Goal: Information Seeking & Learning: Learn about a topic

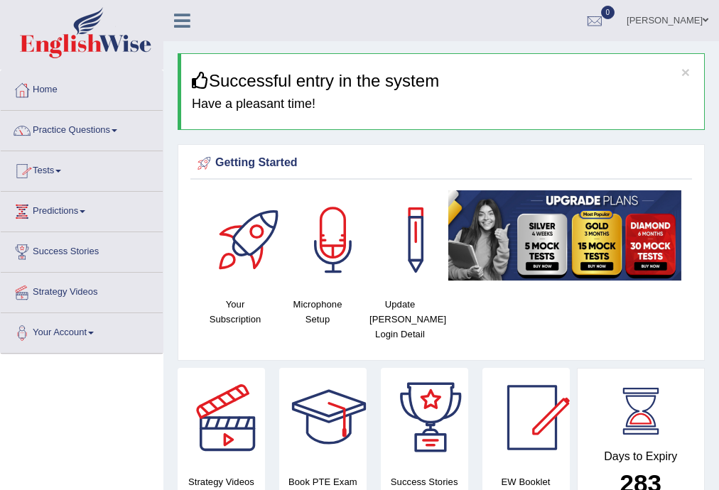
click at [111, 129] on link "Practice Questions" at bounding box center [82, 129] width 162 height 36
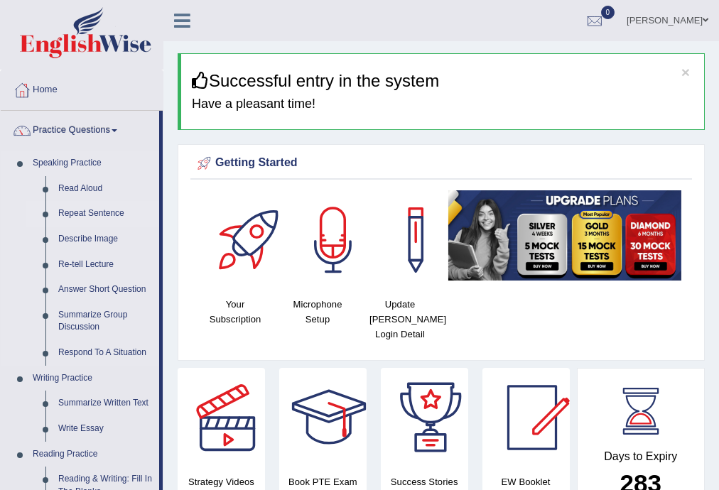
click at [74, 213] on link "Repeat Sentence" at bounding box center [105, 214] width 107 height 26
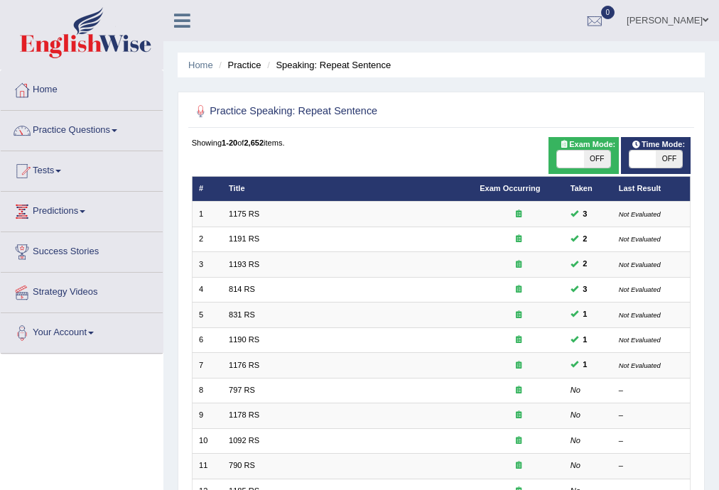
click at [597, 160] on span "OFF" at bounding box center [597, 159] width 26 height 17
checkbox input "true"
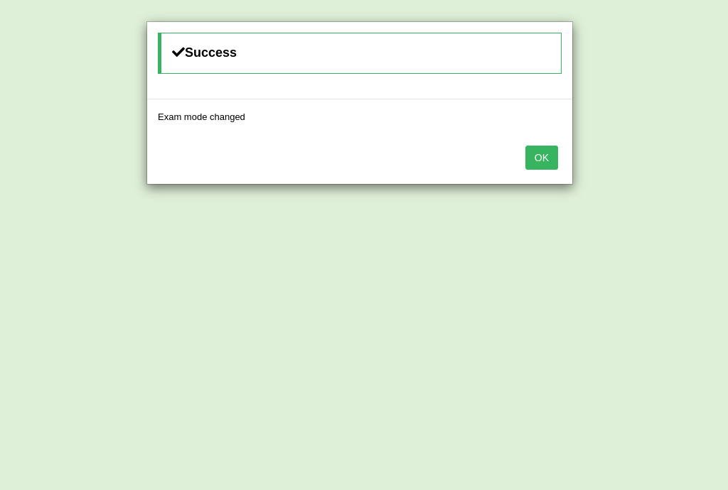
click at [549, 158] on button "OK" at bounding box center [541, 158] width 33 height 24
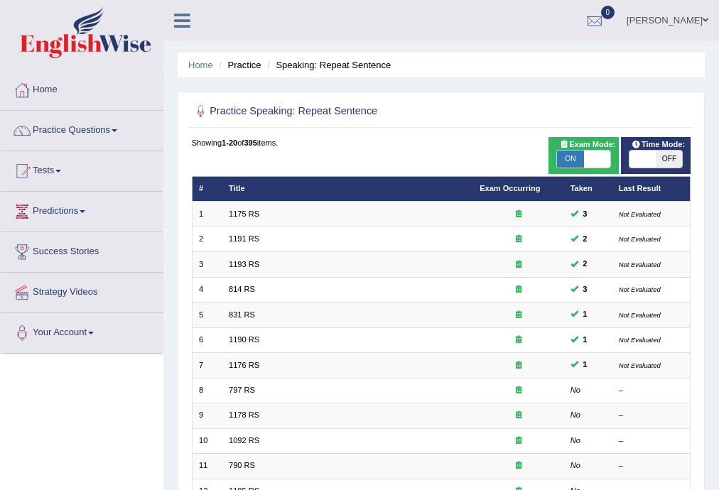
click at [665, 154] on span "OFF" at bounding box center [669, 159] width 26 height 17
checkbox input "true"
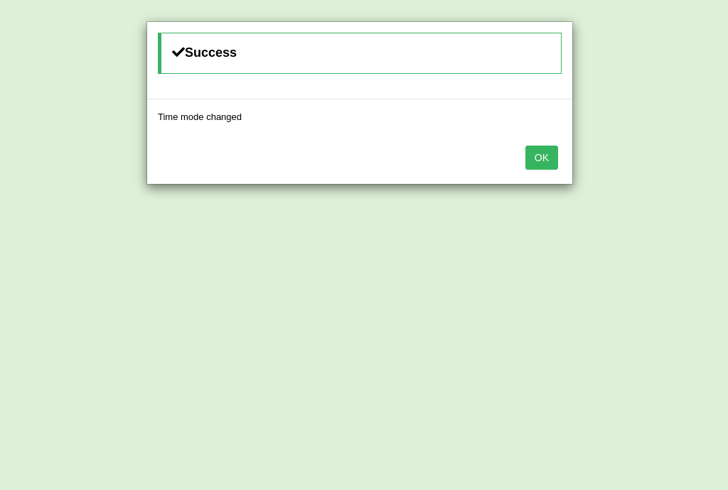
click at [549, 151] on button "OK" at bounding box center [541, 158] width 33 height 24
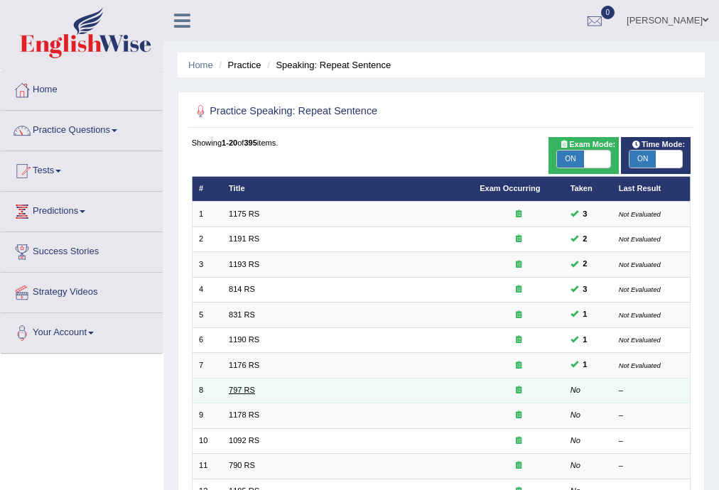
click at [242, 390] on link "797 RS" at bounding box center [242, 390] width 26 height 9
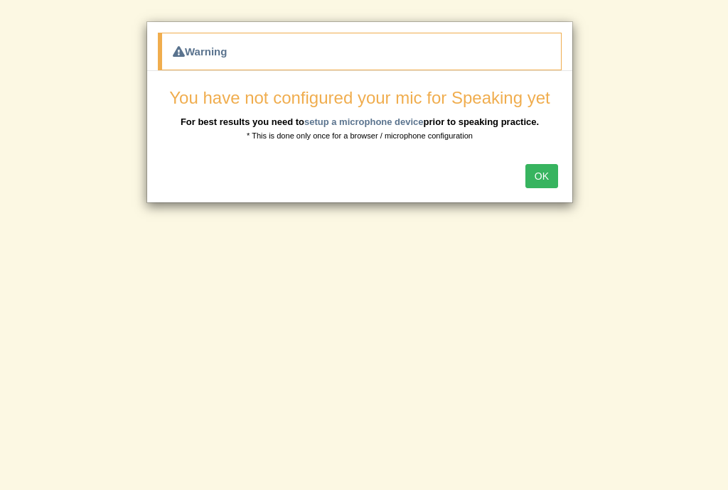
click at [540, 180] on button "OK" at bounding box center [541, 176] width 33 height 24
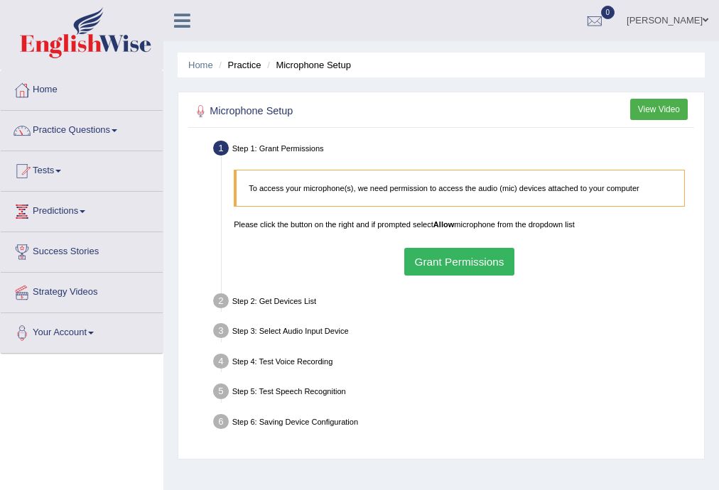
click at [450, 264] on button "Grant Permissions" at bounding box center [459, 262] width 110 height 28
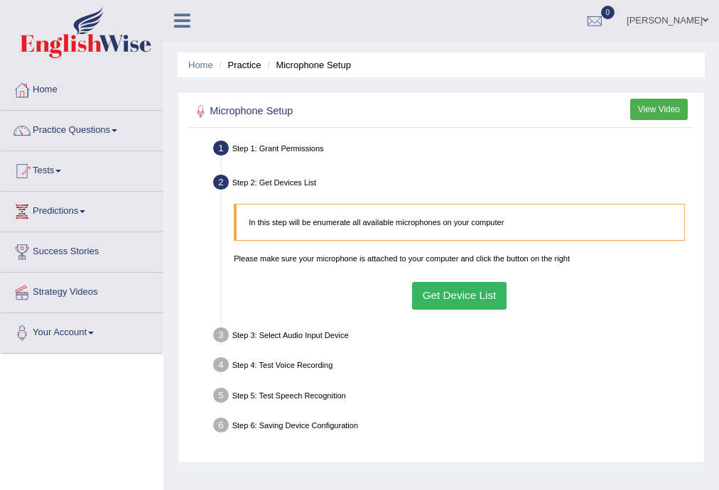
click at [455, 300] on button "Get Device List" at bounding box center [459, 296] width 95 height 28
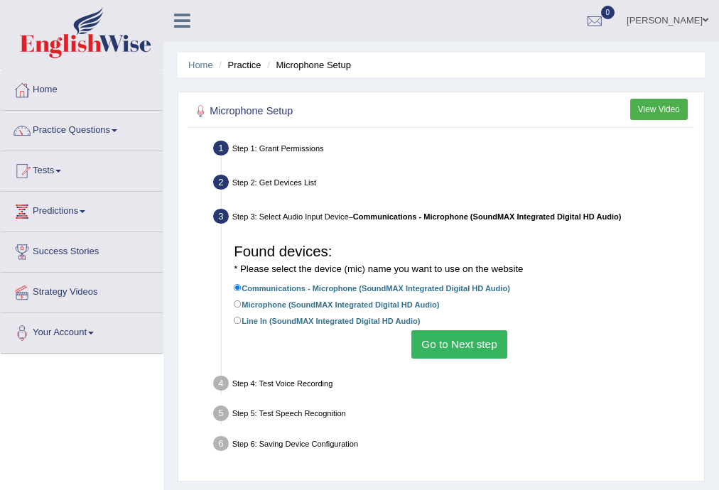
click at [459, 355] on button "Go to Next step" at bounding box center [459, 344] width 96 height 28
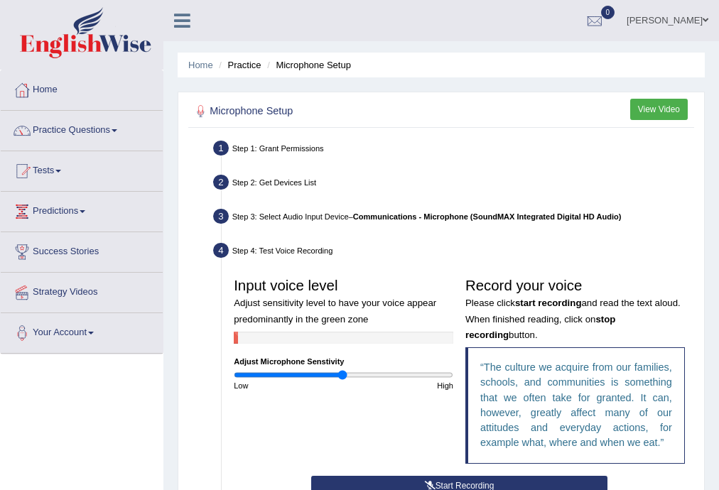
scroll to position [57, 0]
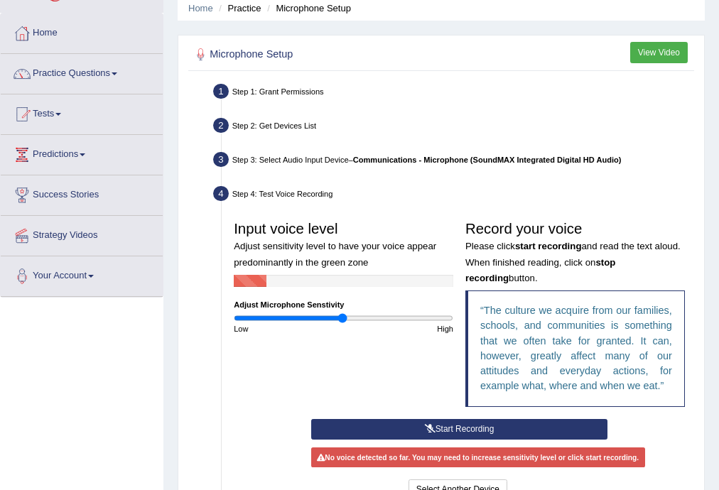
click at [472, 429] on button "Start Recording" at bounding box center [459, 429] width 296 height 21
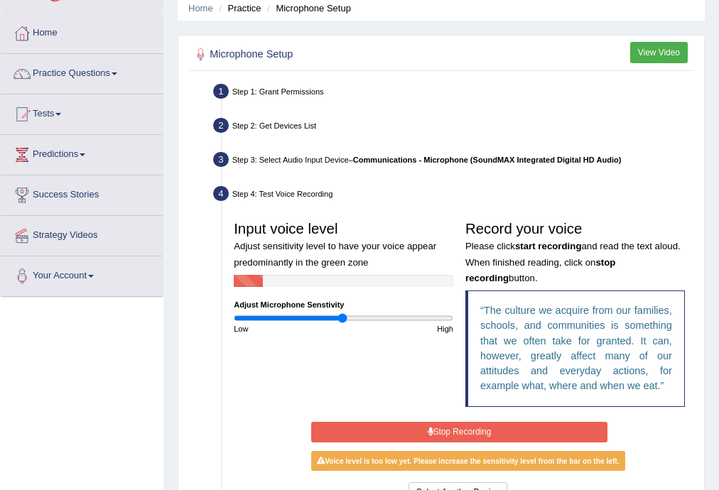
click at [468, 435] on button "Stop Recording" at bounding box center [459, 432] width 296 height 21
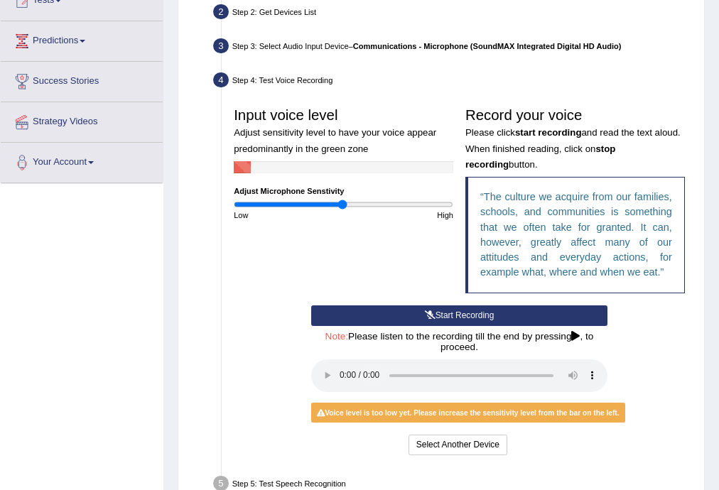
scroll to position [227, 0]
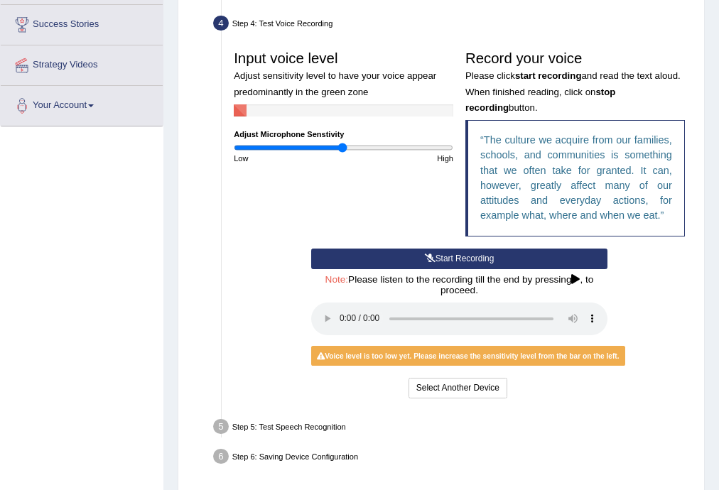
click at [463, 249] on button "Start Recording" at bounding box center [459, 259] width 296 height 21
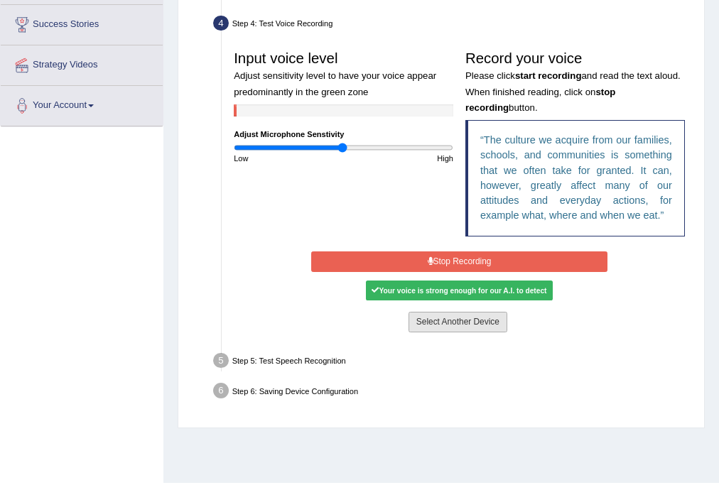
click at [454, 321] on button "Select Another Device" at bounding box center [458, 322] width 99 height 21
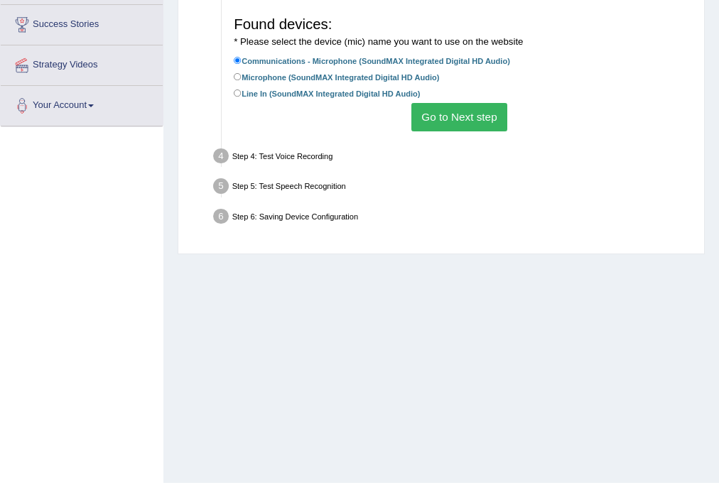
scroll to position [256, 0]
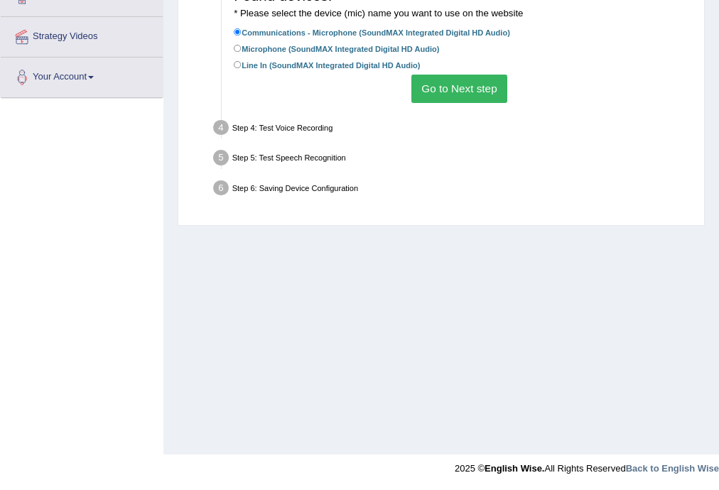
click at [464, 94] on button "Go to Next step" at bounding box center [459, 89] width 96 height 28
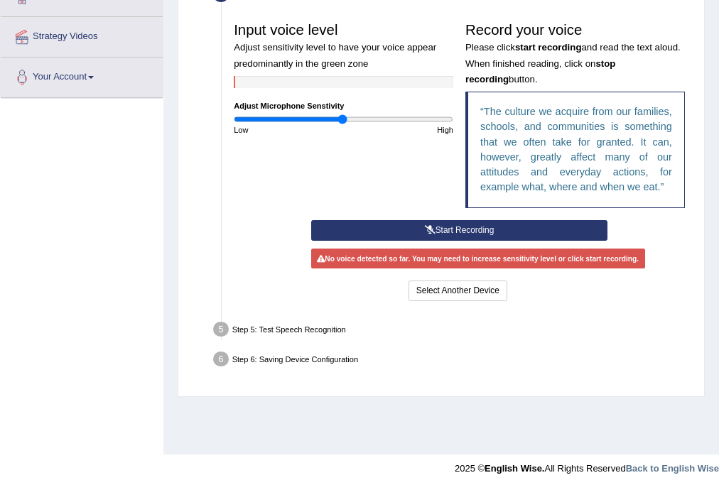
click at [466, 220] on button "Start Recording" at bounding box center [459, 230] width 296 height 21
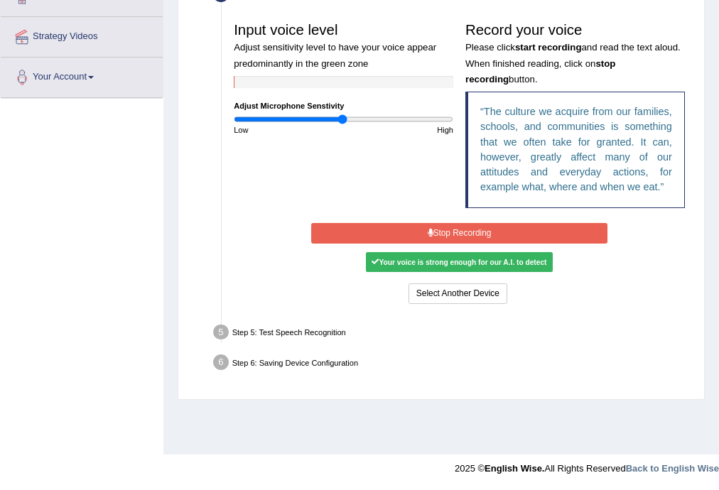
click at [477, 230] on button "Stop Recording" at bounding box center [459, 233] width 296 height 21
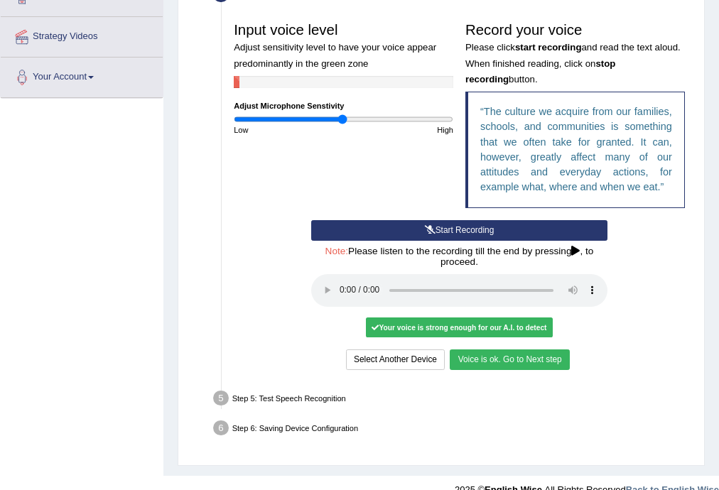
click at [529, 365] on button "Voice is ok. Go to Next step" at bounding box center [509, 360] width 119 height 21
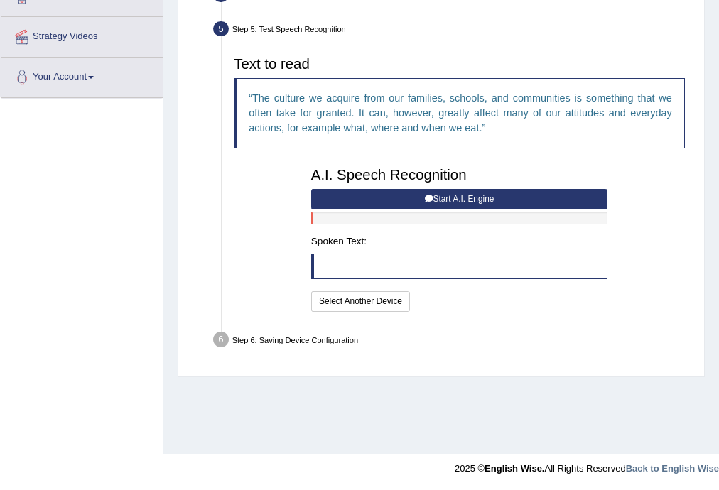
click at [453, 196] on button "Start A.I. Engine" at bounding box center [459, 199] width 296 height 21
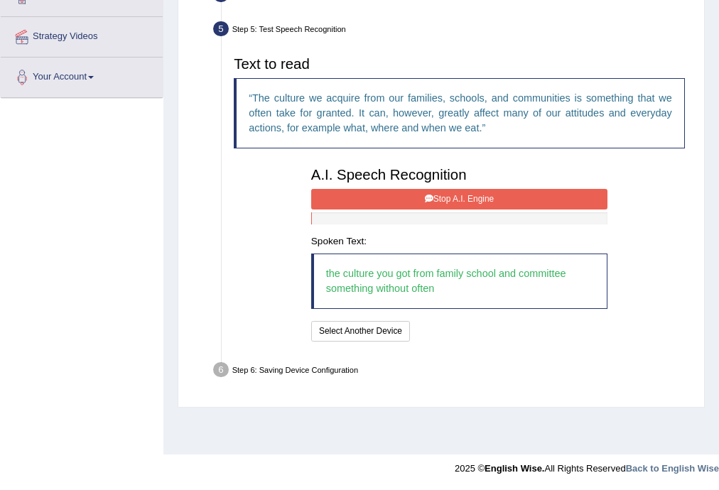
click at [463, 193] on button "Stop A.I. Engine" at bounding box center [459, 199] width 296 height 21
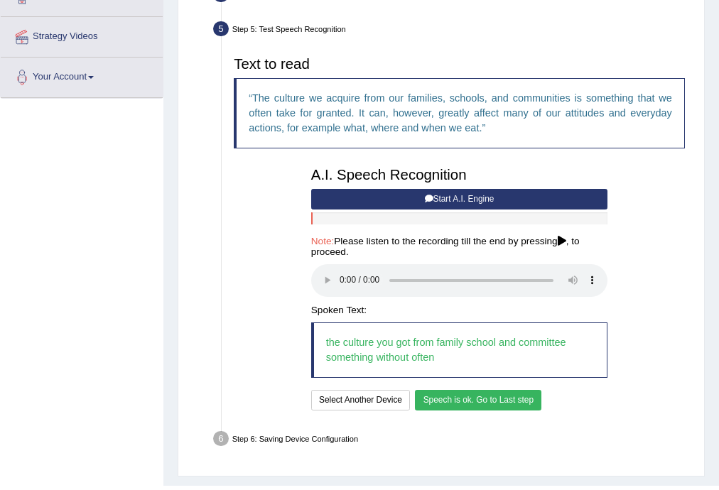
scroll to position [287, 0]
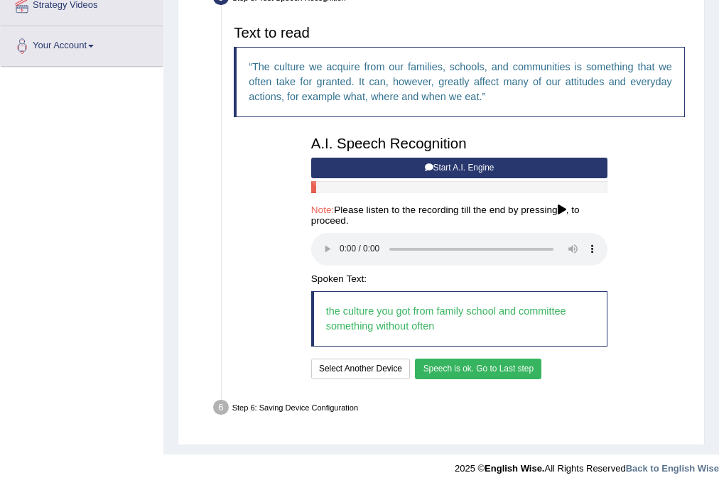
click at [495, 371] on button "Speech is ok. Go to Last step" at bounding box center [478, 369] width 126 height 21
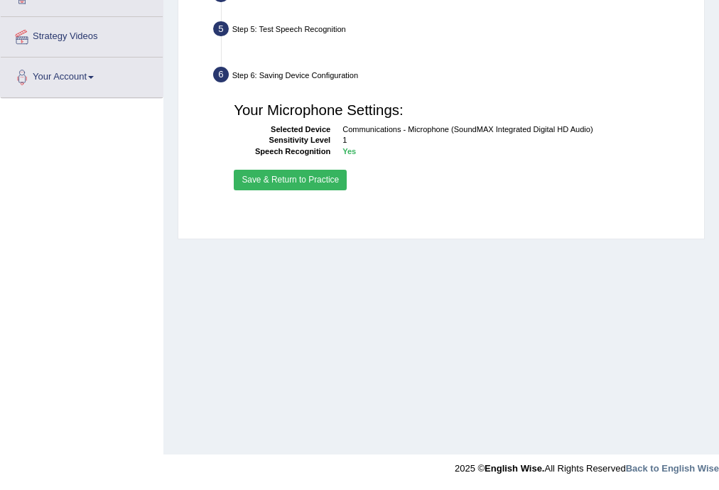
scroll to position [256, 0]
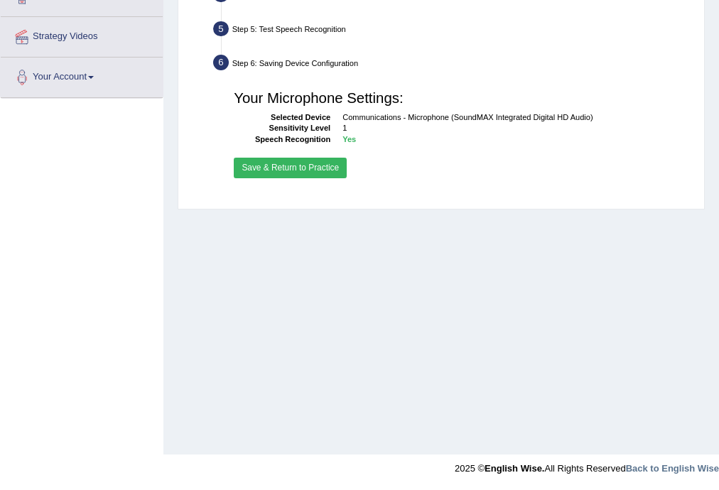
click at [289, 165] on button "Save & Return to Practice" at bounding box center [290, 168] width 113 height 21
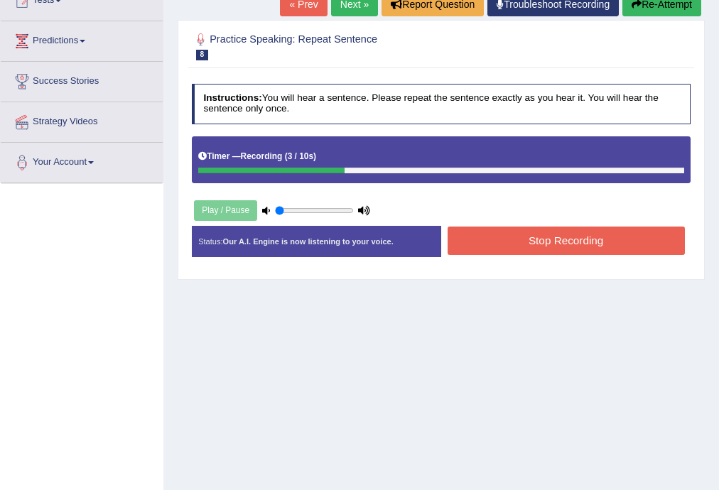
click at [627, 228] on button "Stop Recording" at bounding box center [566, 241] width 237 height 28
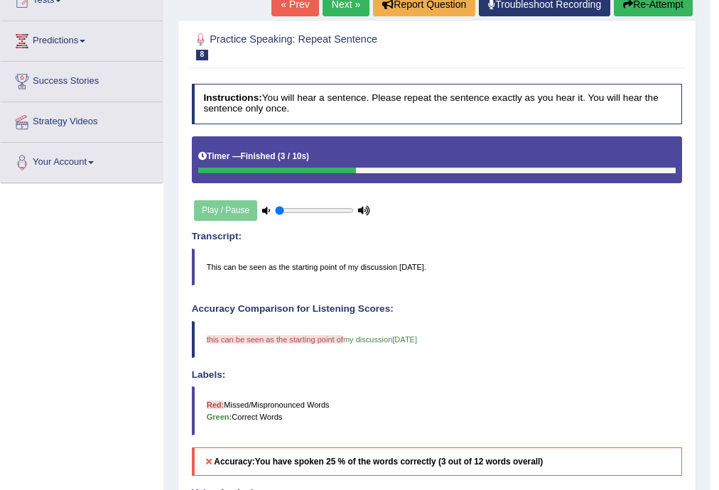
scroll to position [57, 0]
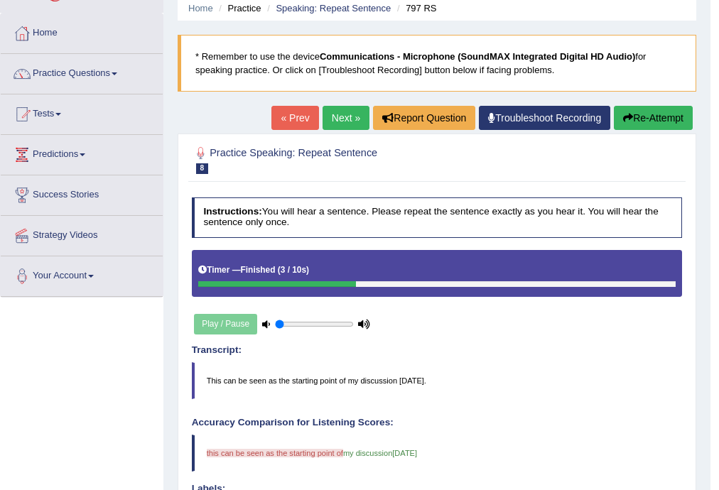
click at [343, 120] on link "Next »" at bounding box center [346, 118] width 47 height 24
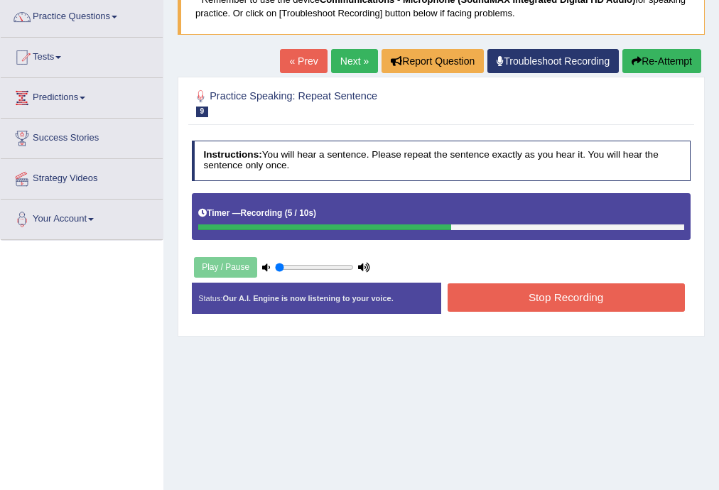
click at [566, 301] on button "Stop Recording" at bounding box center [566, 298] width 237 height 28
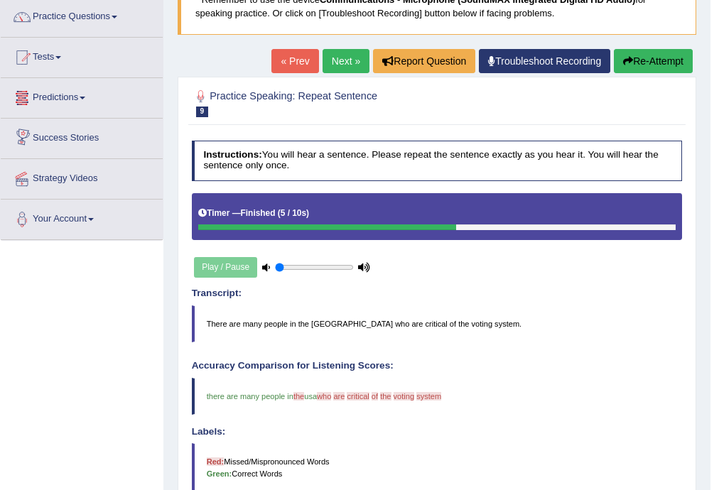
scroll to position [57, 0]
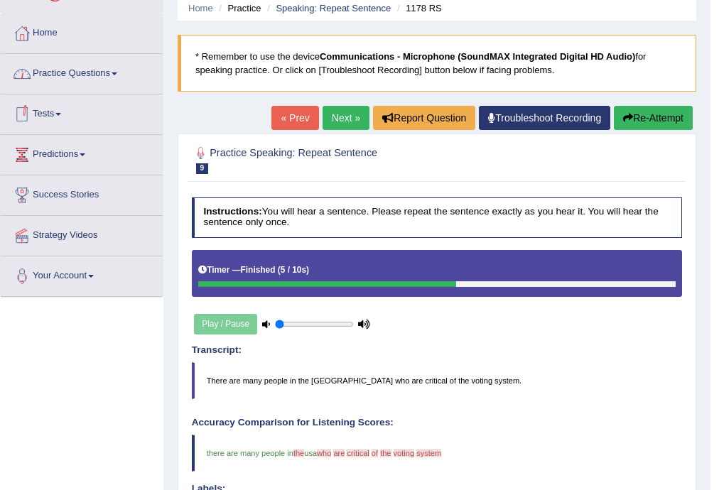
click at [61, 113] on span at bounding box center [58, 114] width 6 height 3
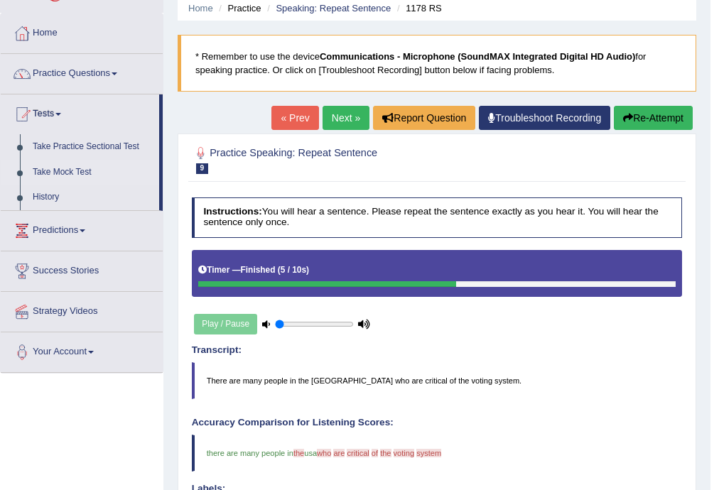
click at [49, 173] on link "Take Mock Test" at bounding box center [92, 173] width 133 height 26
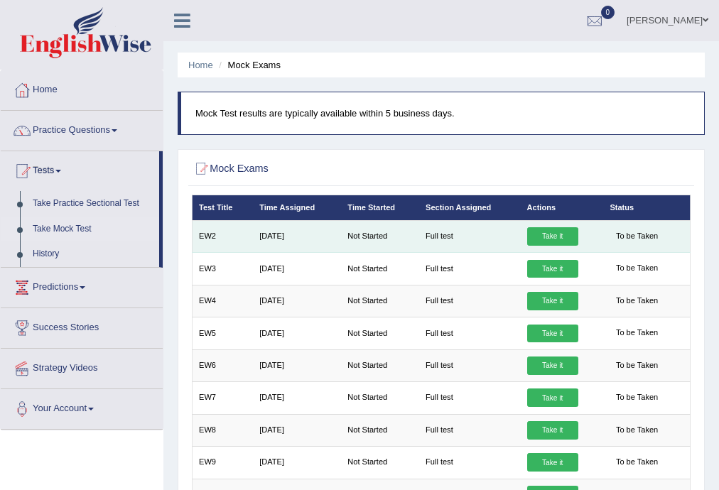
click at [544, 236] on link "Take it" at bounding box center [552, 236] width 51 height 18
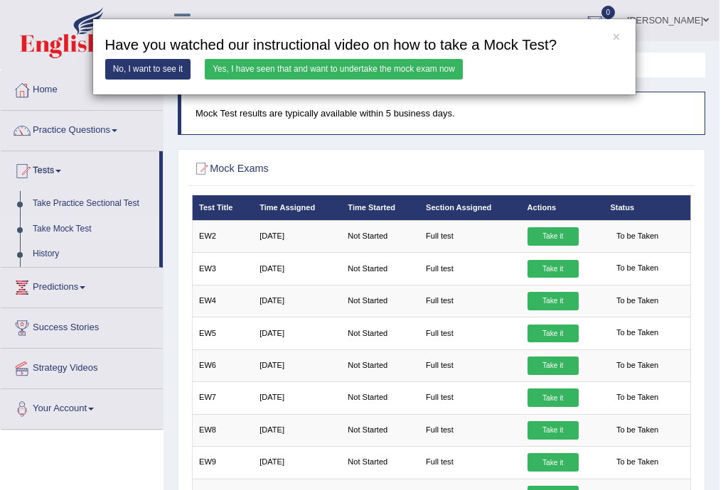
click at [375, 72] on link "Yes, I have seen that and want to undertake the mock exam now" at bounding box center [334, 69] width 258 height 21
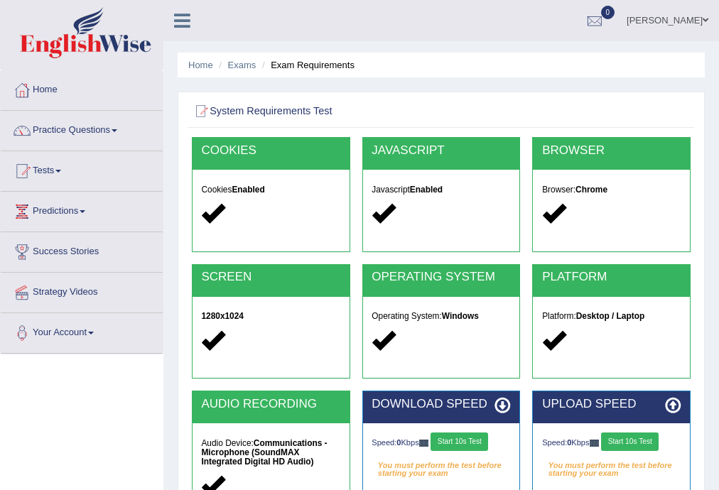
scroll to position [114, 0]
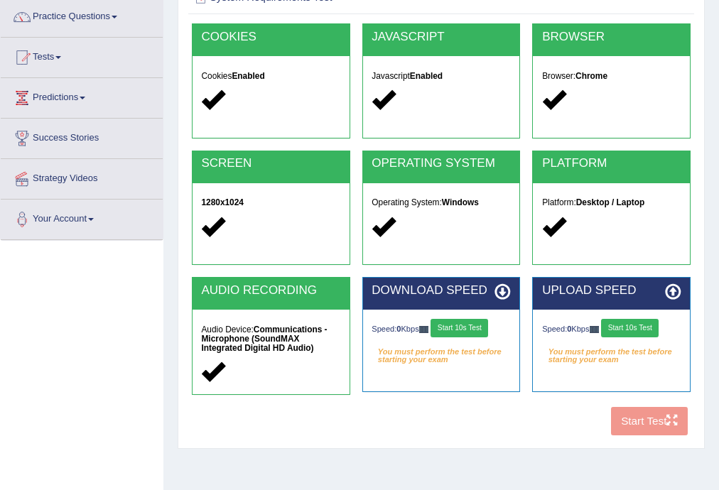
click at [456, 355] on em "You must perform the test before starting your exam" at bounding box center [441, 352] width 139 height 18
click at [462, 327] on button "Start 10s Test" at bounding box center [460, 328] width 58 height 18
click at [638, 327] on button "Start 10s Test" at bounding box center [630, 328] width 58 height 18
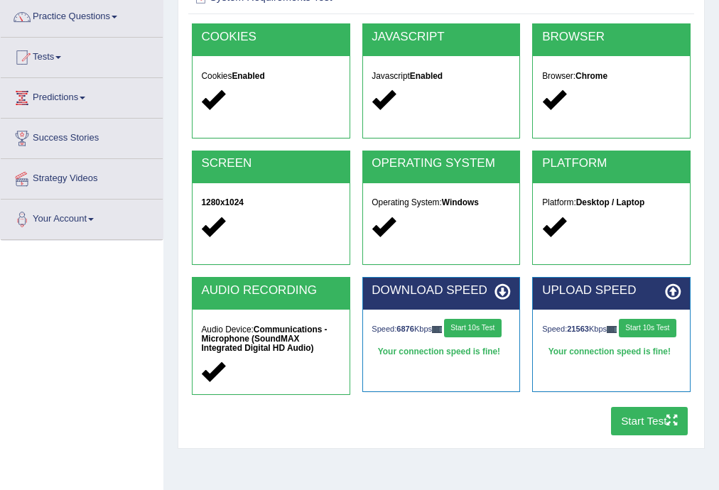
click at [642, 423] on button "Start Test" at bounding box center [649, 421] width 77 height 28
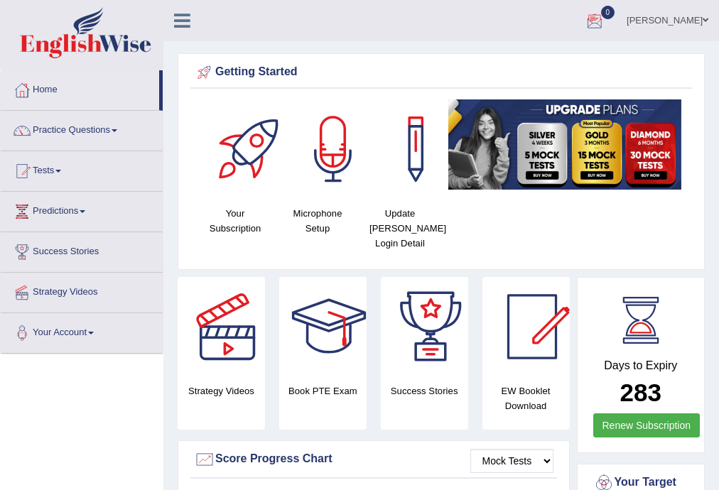
click at [604, 23] on div at bounding box center [594, 21] width 21 height 21
click at [523, 61] on strong "See All Alerts" at bounding box center [504, 59] width 63 height 11
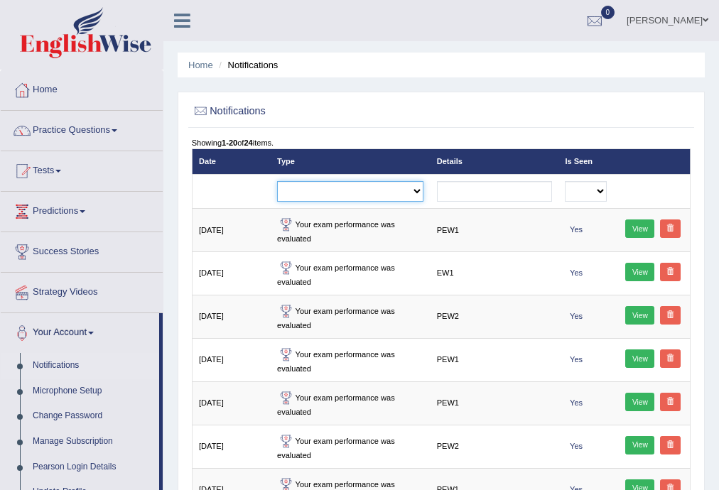
click at [421, 193] on select "Exam evaluated Question report replied Practice question report replied Test as…" at bounding box center [350, 191] width 146 height 21
click at [418, 191] on select "Exam evaluated Question report replied Practice question report replied Test as…" at bounding box center [350, 191] width 146 height 21
click at [605, 23] on div at bounding box center [594, 21] width 21 height 21
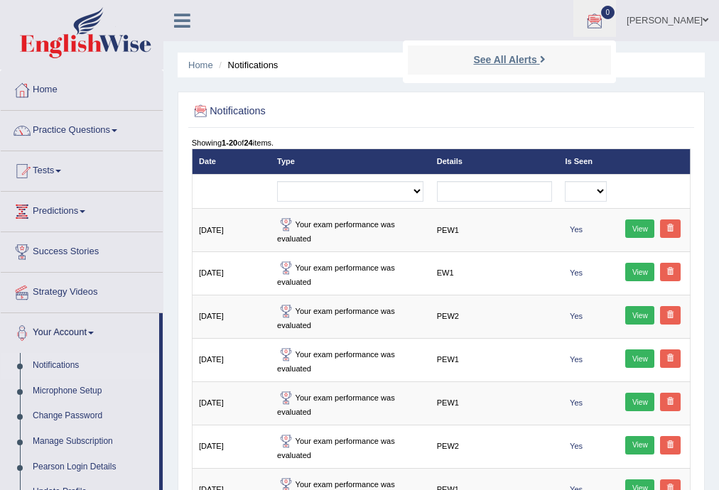
click at [496, 64] on strong "See All Alerts" at bounding box center [504, 59] width 63 height 11
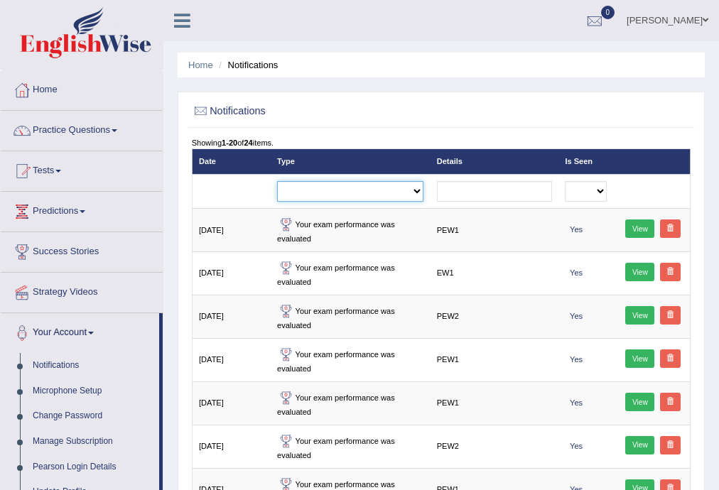
click at [419, 192] on select "Exam evaluated Question report replied Practice question report replied Test as…" at bounding box center [350, 191] width 146 height 21
click at [205, 108] on div at bounding box center [201, 111] width 18 height 18
click at [193, 114] on div at bounding box center [201, 111] width 18 height 18
click at [202, 111] on div at bounding box center [201, 111] width 18 height 18
click at [603, 21] on div at bounding box center [594, 21] width 21 height 21
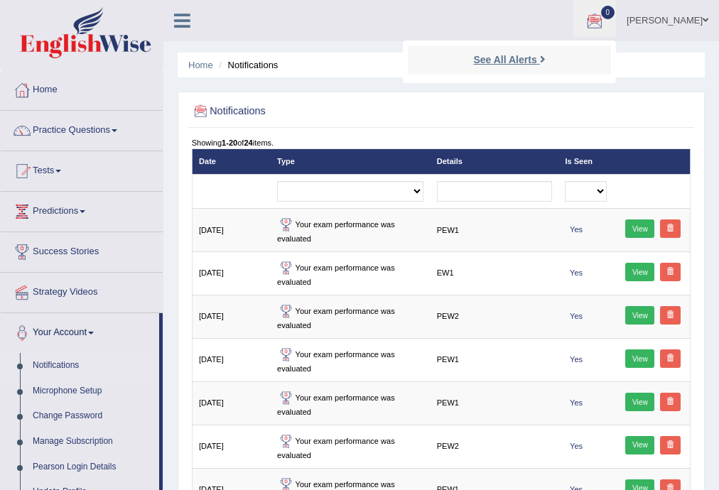
click at [537, 55] on strong "See All Alerts" at bounding box center [504, 59] width 63 height 11
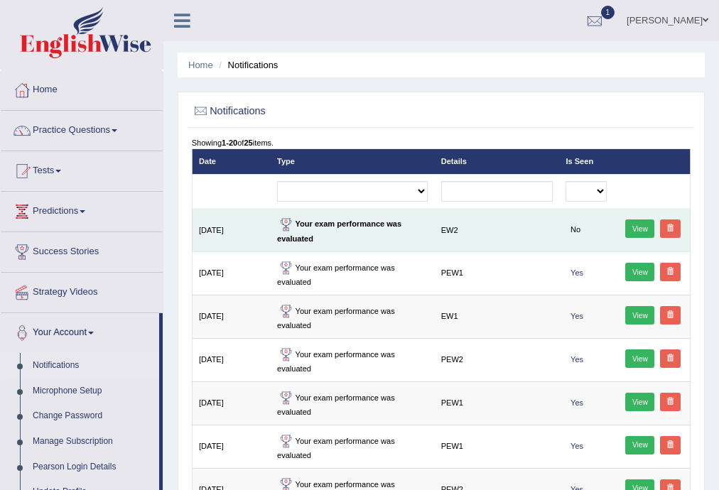
click at [345, 239] on td "Your exam performance was evaluated" at bounding box center [353, 230] width 164 height 43
click at [642, 227] on link "View" at bounding box center [639, 229] width 29 height 18
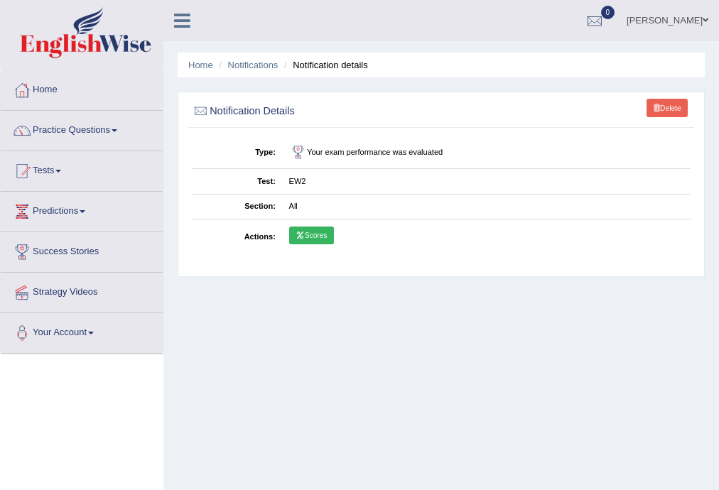
click at [301, 234] on icon at bounding box center [300, 235] width 9 height 7
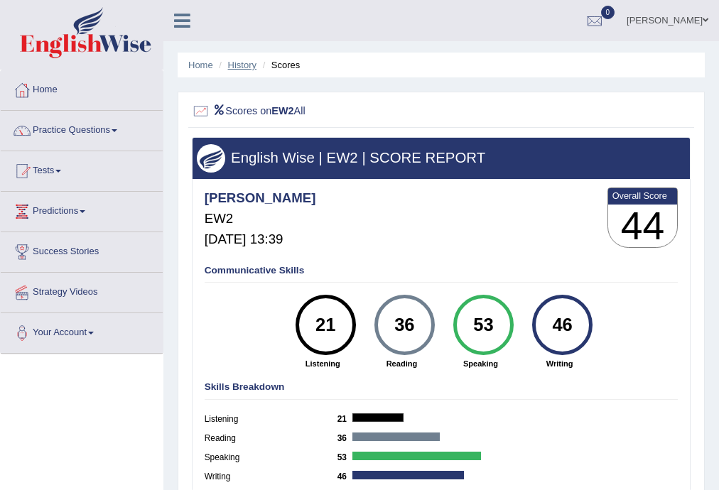
click at [242, 65] on link "History" at bounding box center [242, 65] width 28 height 11
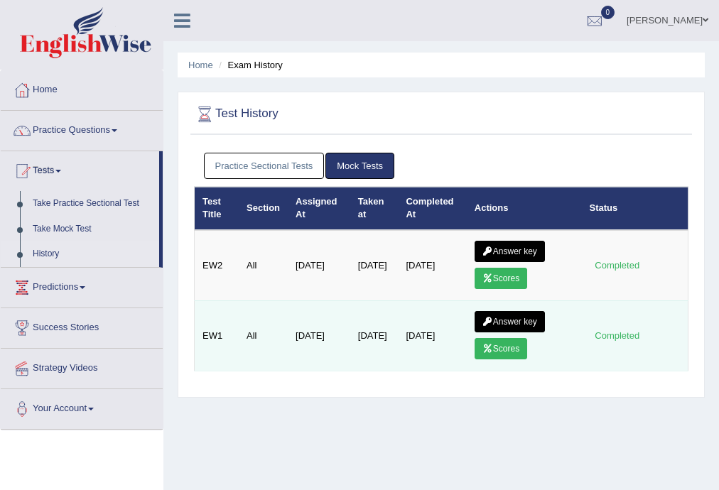
click at [492, 345] on icon at bounding box center [488, 349] width 11 height 9
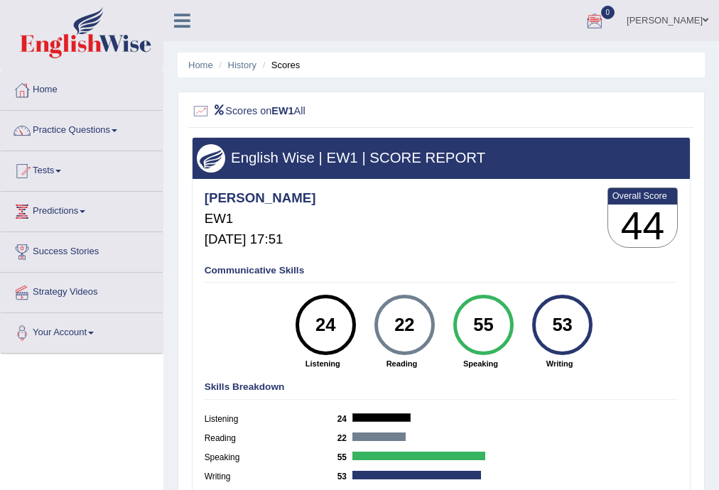
click at [605, 16] on div at bounding box center [594, 21] width 21 height 21
click at [537, 61] on strong "See All Alerts" at bounding box center [504, 59] width 63 height 11
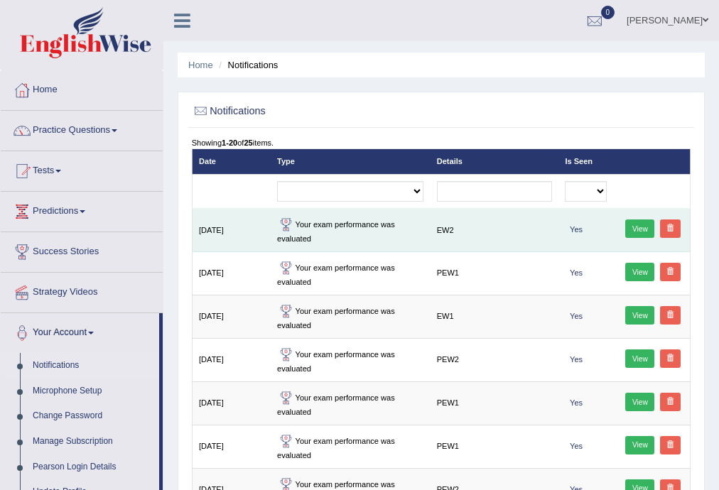
click at [310, 242] on td "Your exam performance was evaluated" at bounding box center [351, 230] width 160 height 43
click at [635, 232] on link "View" at bounding box center [639, 229] width 29 height 18
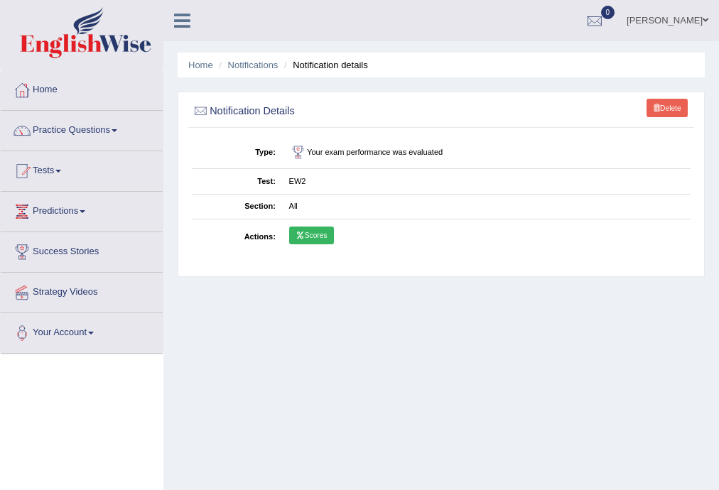
click at [307, 235] on link "Scores" at bounding box center [311, 236] width 45 height 18
